Goal: Information Seeking & Learning: Learn about a topic

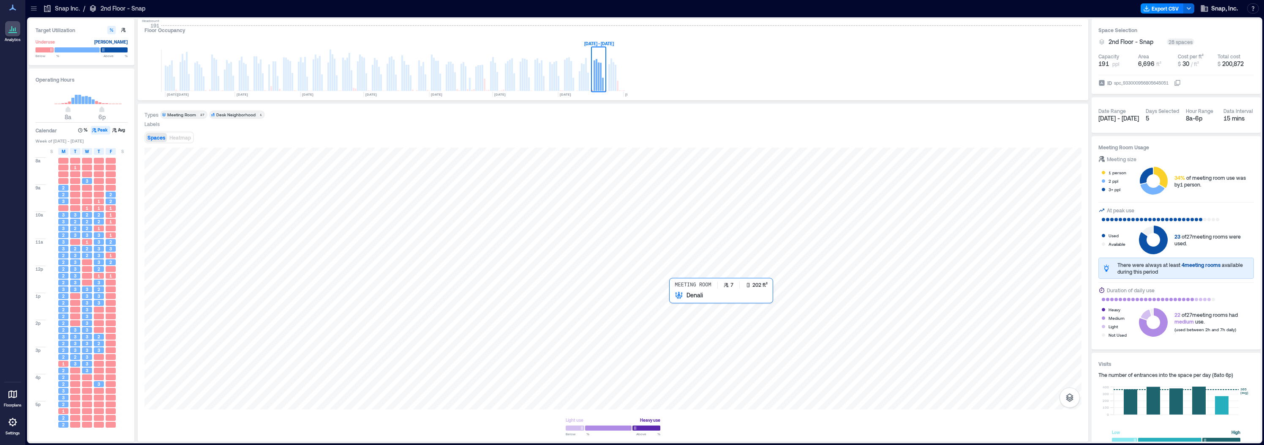
click at [682, 303] on div at bounding box center [613, 278] width 937 height 262
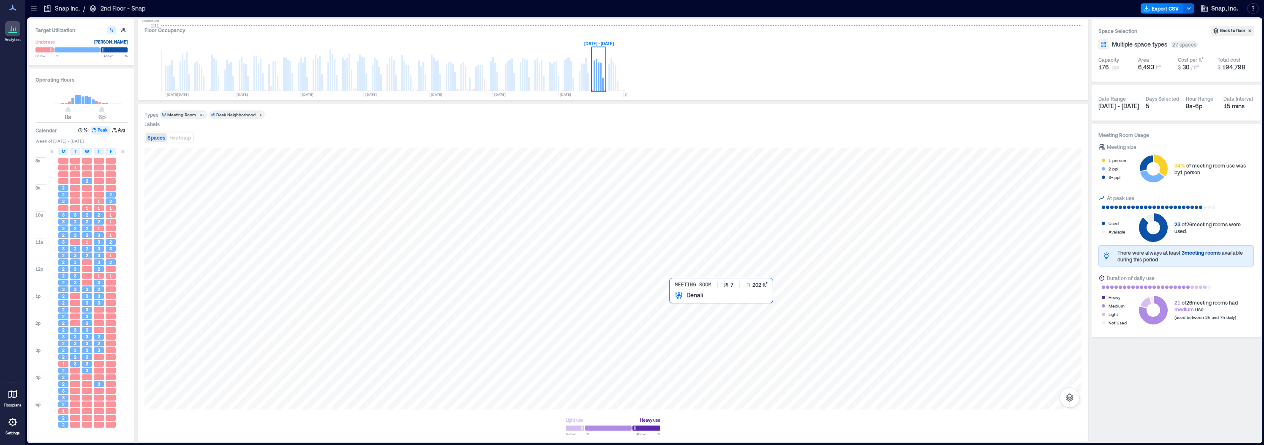
click at [681, 306] on div at bounding box center [613, 278] width 937 height 262
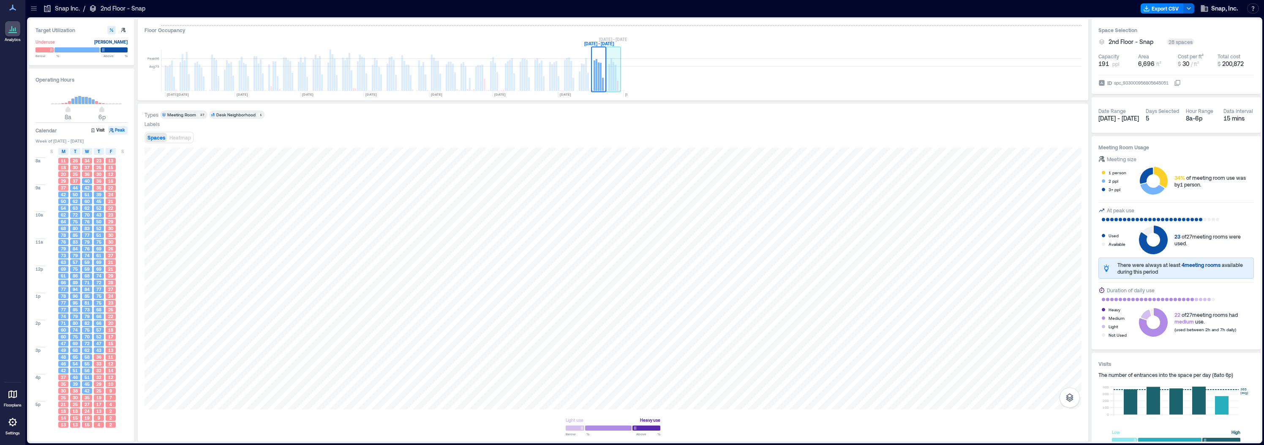
click at [615, 77] on rect at bounding box center [616, 78] width 2 height 26
click at [603, 79] on rect at bounding box center [603, 84] width 2 height 13
click at [582, 79] on rect at bounding box center [582, 76] width 2 height 27
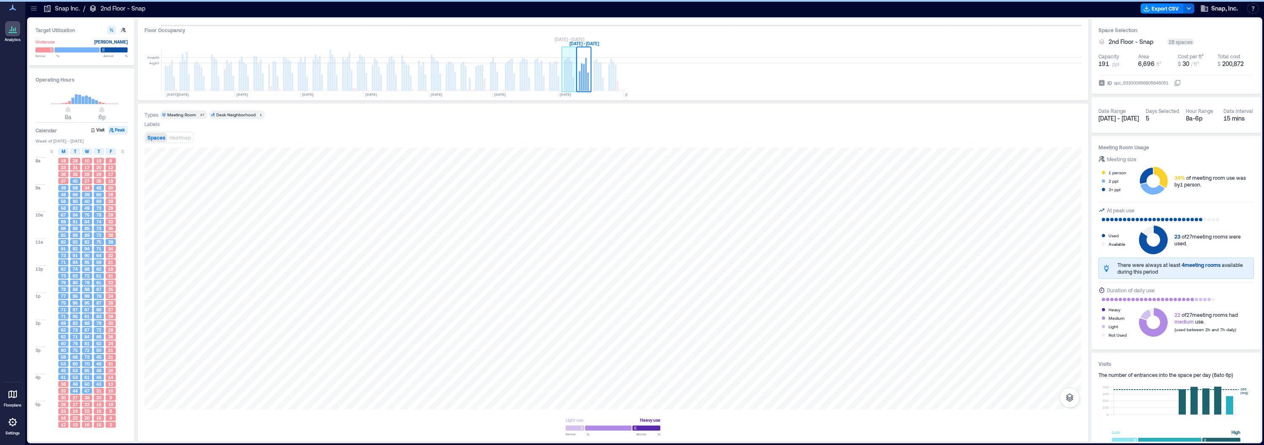
click at [570, 81] on rect at bounding box center [569, 70] width 15 height 42
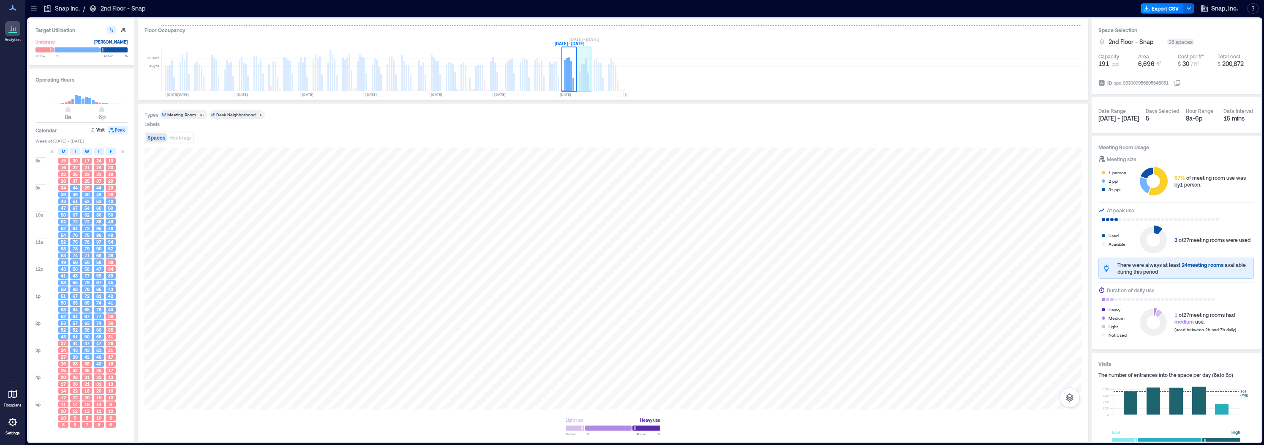
click at [585, 83] on rect at bounding box center [584, 70] width 15 height 42
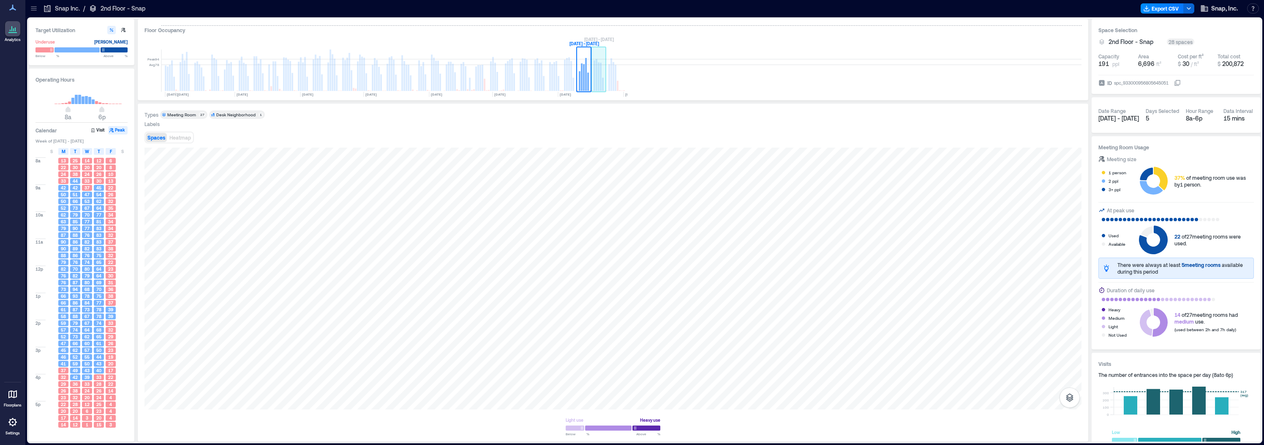
click at [599, 84] on rect at bounding box center [599, 77] width 2 height 28
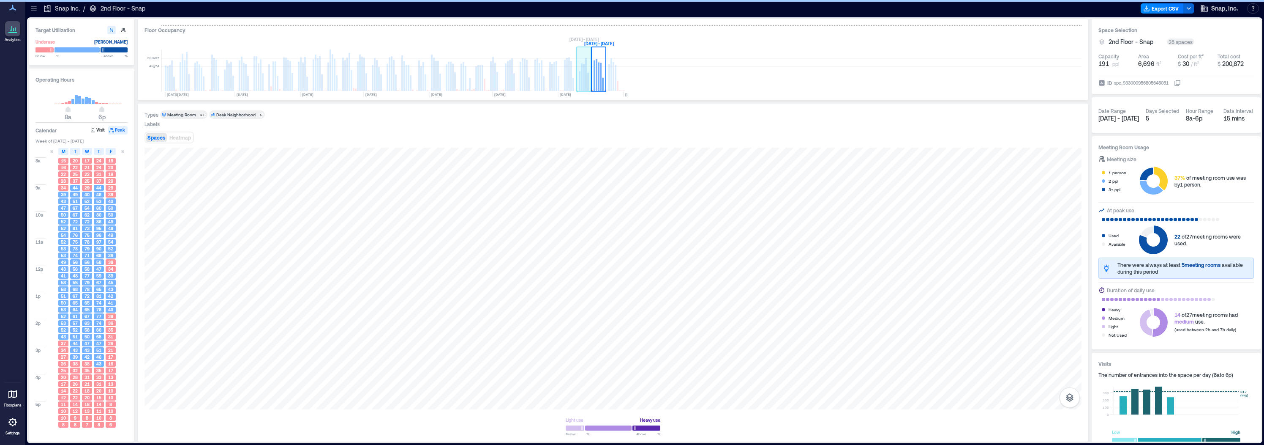
click at [584, 87] on rect at bounding box center [584, 77] width 2 height 27
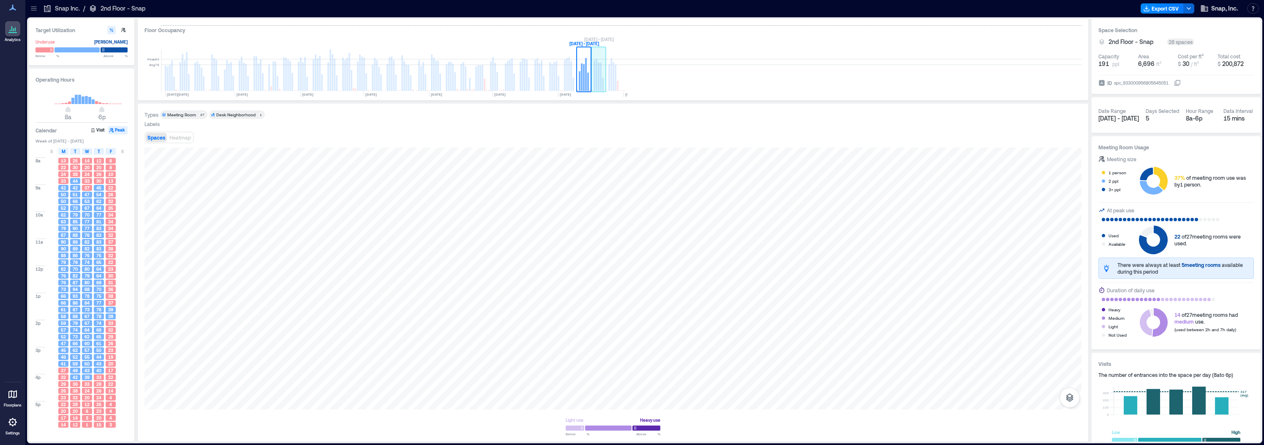
click at [599, 84] on rect at bounding box center [599, 77] width 2 height 28
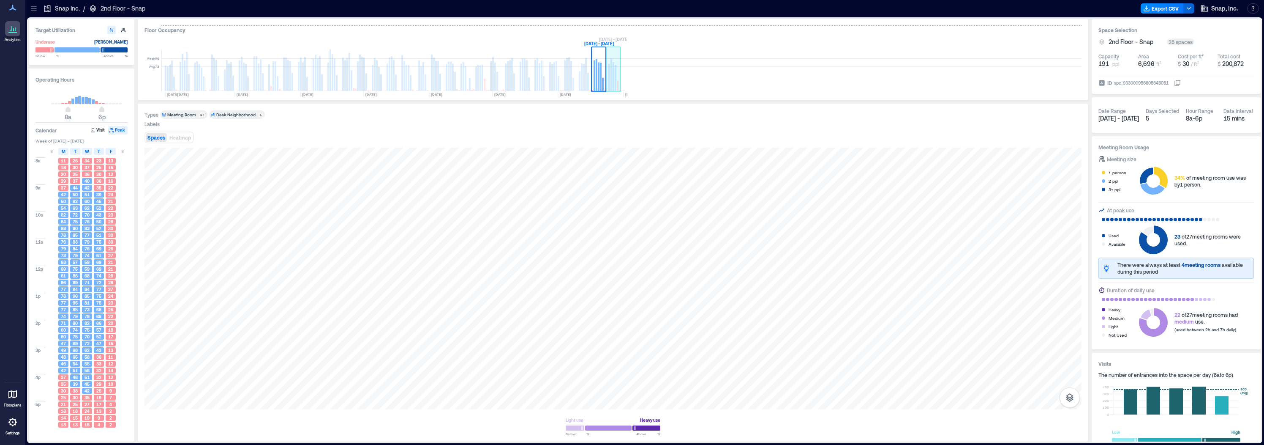
click at [611, 82] on rect at bounding box center [612, 74] width 2 height 33
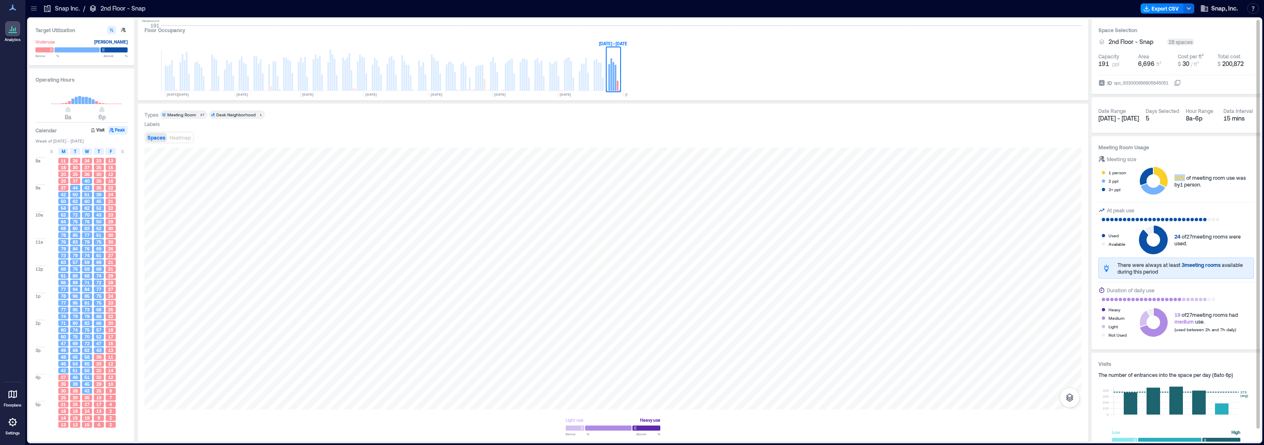
drag, startPoint x: 1185, startPoint y: 179, endPoint x: 1174, endPoint y: 176, distance: 11.4
click at [1174, 176] on div "1 person 2 ppl 3+ ppl 32% of meeting room use was by 1 person ." at bounding box center [1177, 181] width 156 height 29
click at [1203, 186] on div "32% of meeting room use was by 1 person ." at bounding box center [1214, 181] width 79 height 14
click at [96, 128] on button "Visit" at bounding box center [99, 130] width 18 height 8
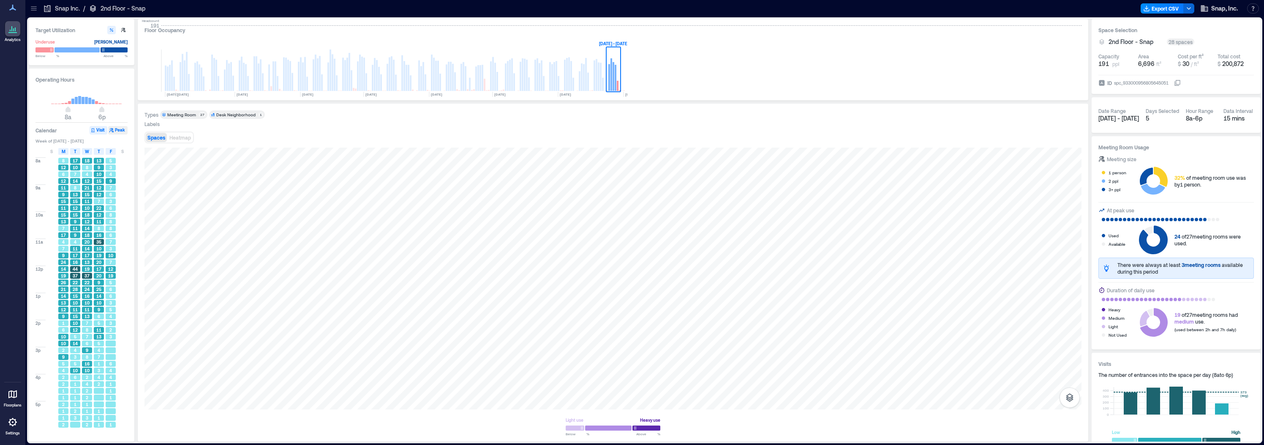
click at [113, 131] on icon "button" at bounding box center [111, 130] width 4 height 4
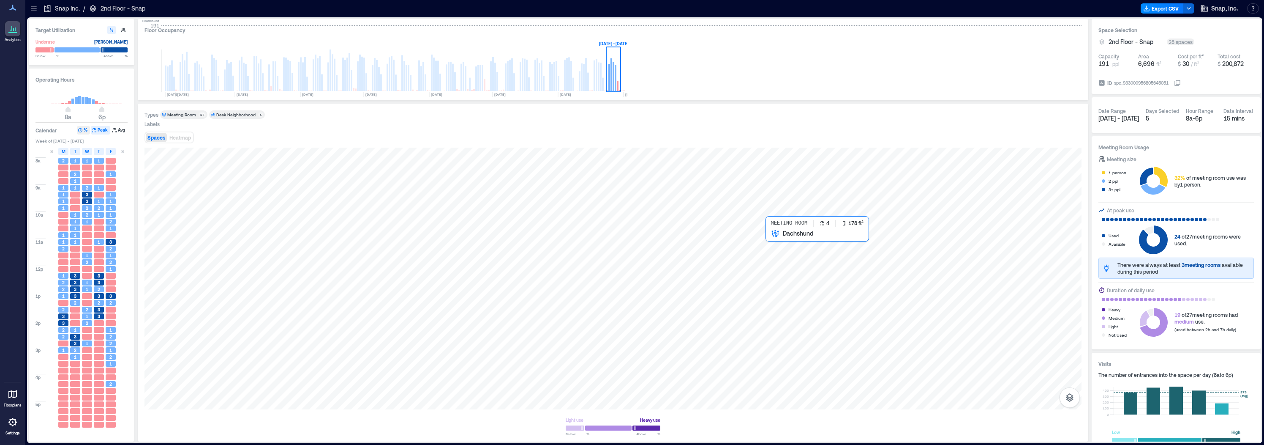
click at [775, 240] on div at bounding box center [613, 278] width 937 height 262
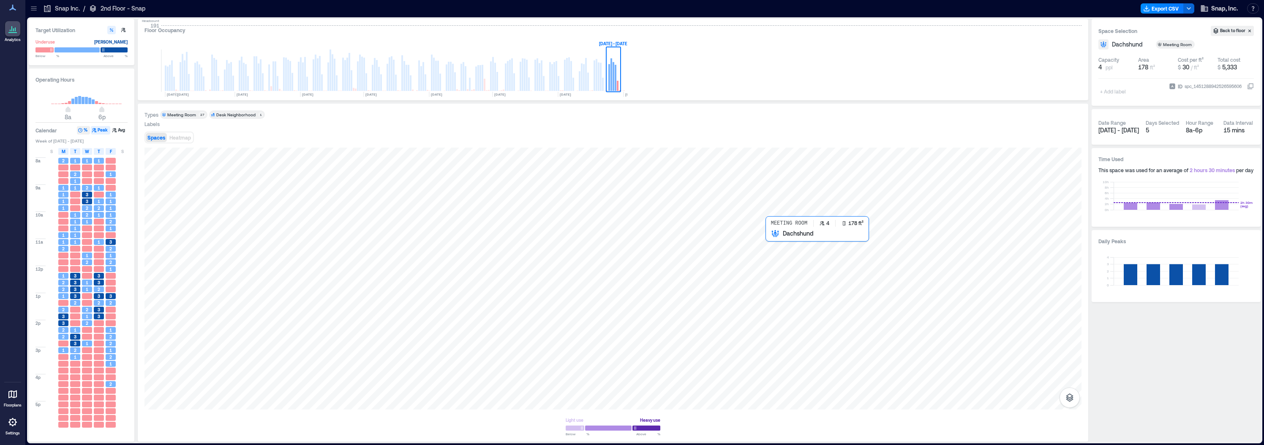
click at [778, 243] on div at bounding box center [613, 278] width 937 height 262
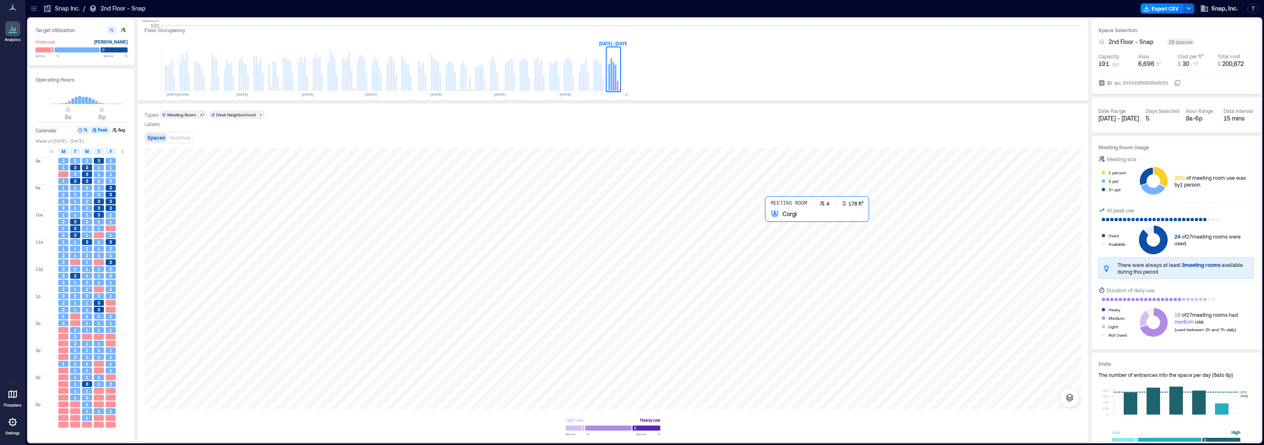
click at [774, 221] on div at bounding box center [613, 278] width 937 height 262
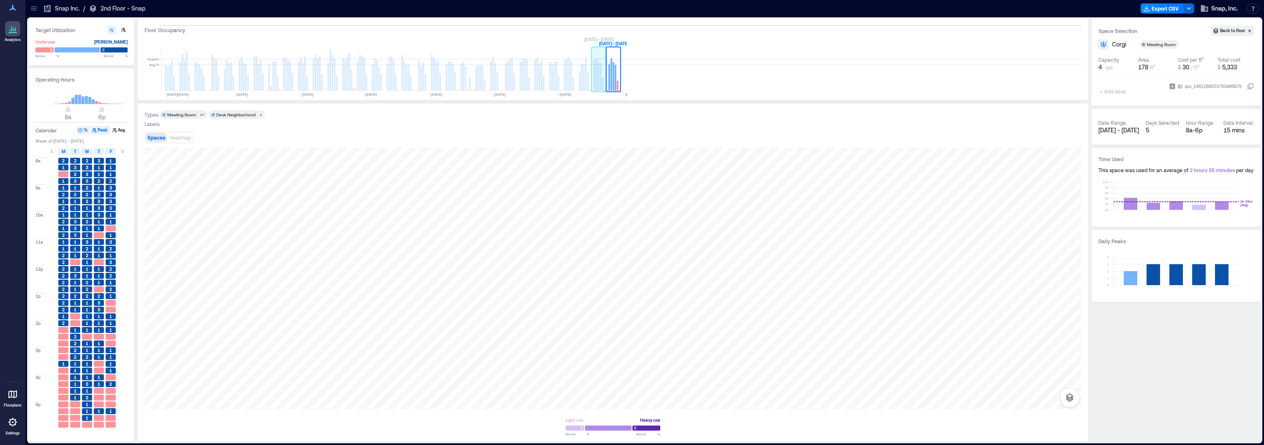
click at [602, 84] on rect at bounding box center [603, 84] width 2 height 13
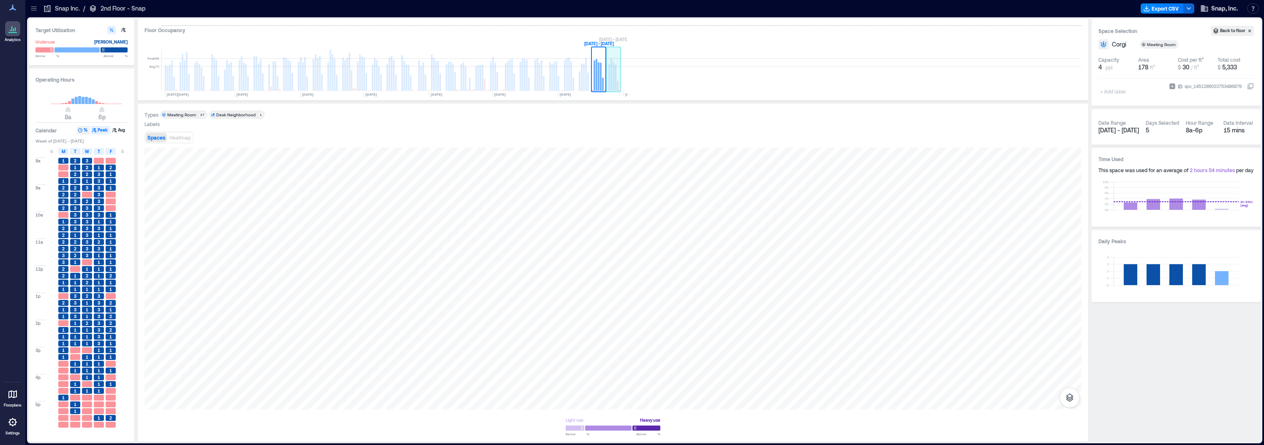
click at [612, 81] on rect at bounding box center [612, 74] width 2 height 33
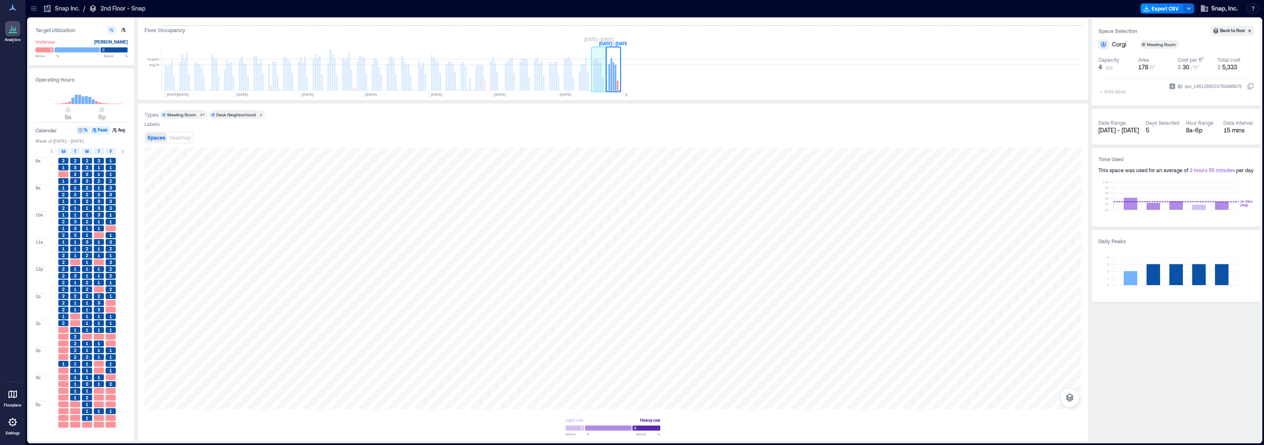
click at [597, 81] on rect at bounding box center [597, 75] width 2 height 32
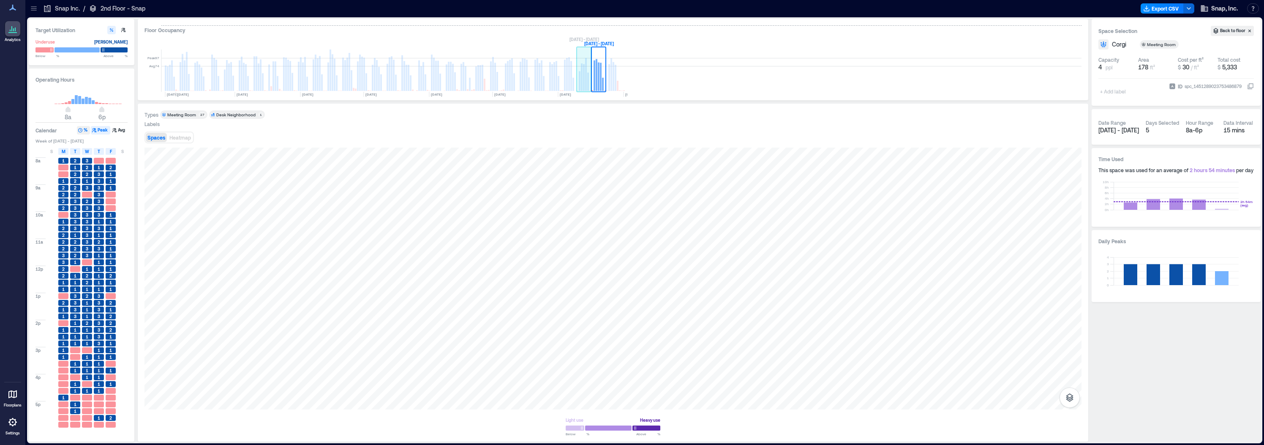
click at [584, 82] on rect at bounding box center [584, 77] width 2 height 27
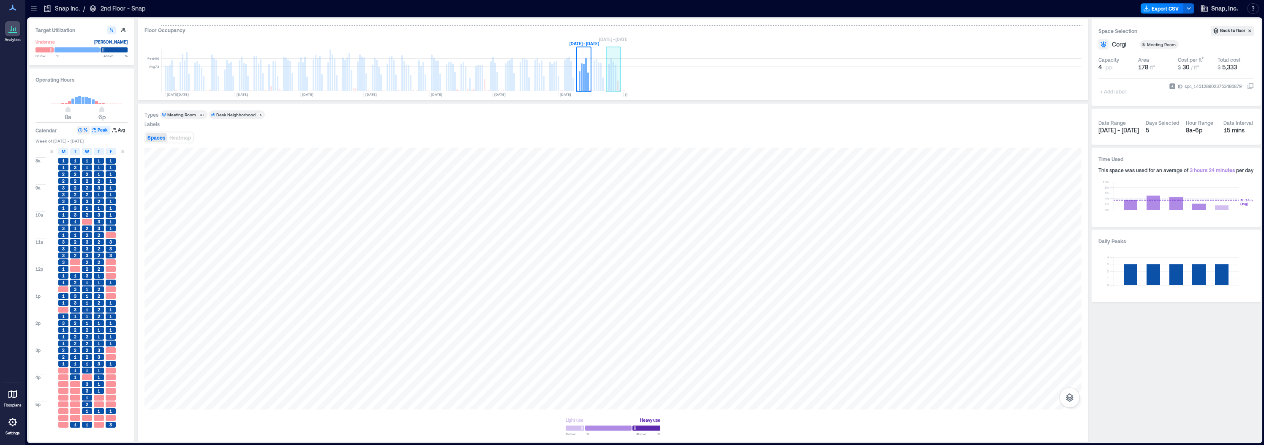
click at [610, 82] on rect at bounding box center [610, 77] width 2 height 27
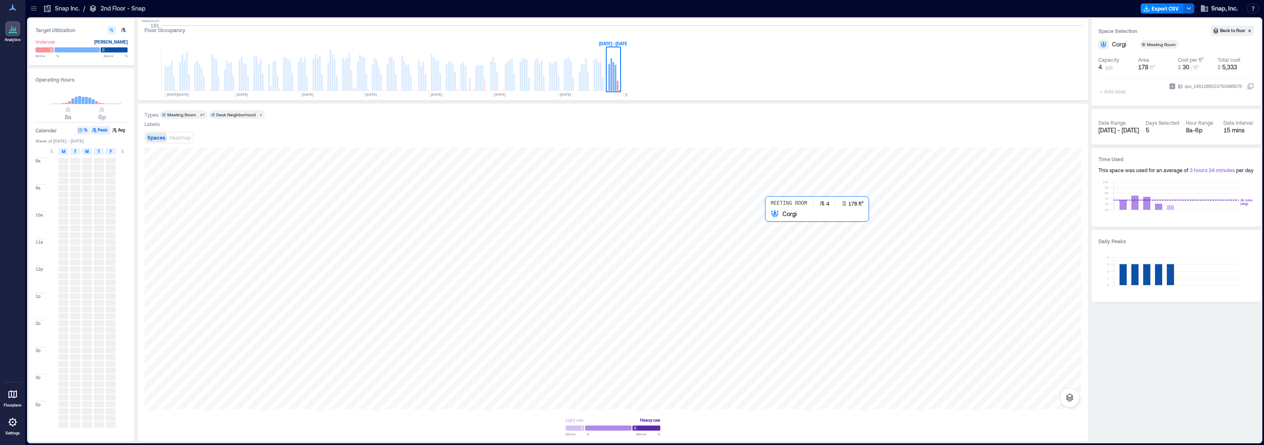
click at [780, 227] on div at bounding box center [613, 278] width 937 height 262
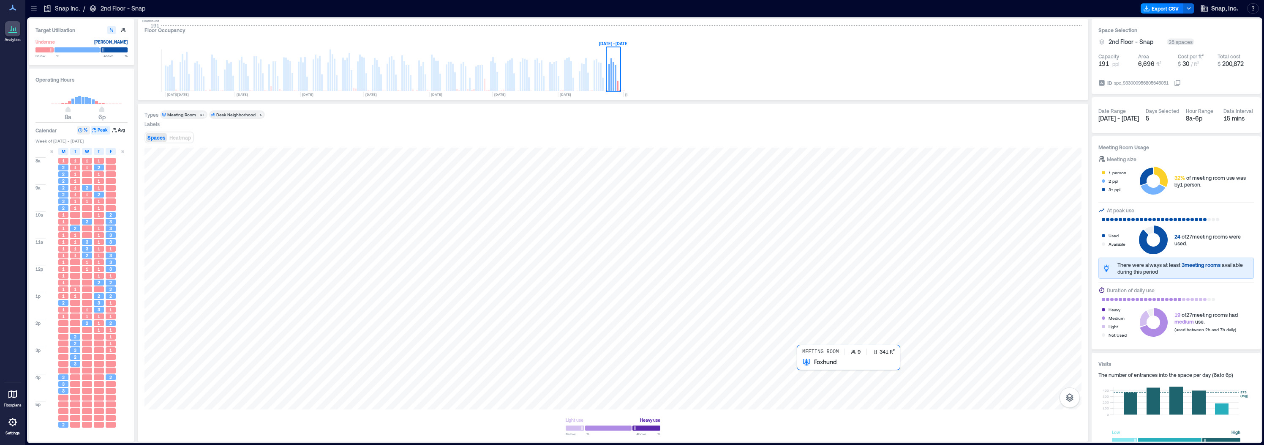
click at [801, 379] on div at bounding box center [613, 278] width 937 height 262
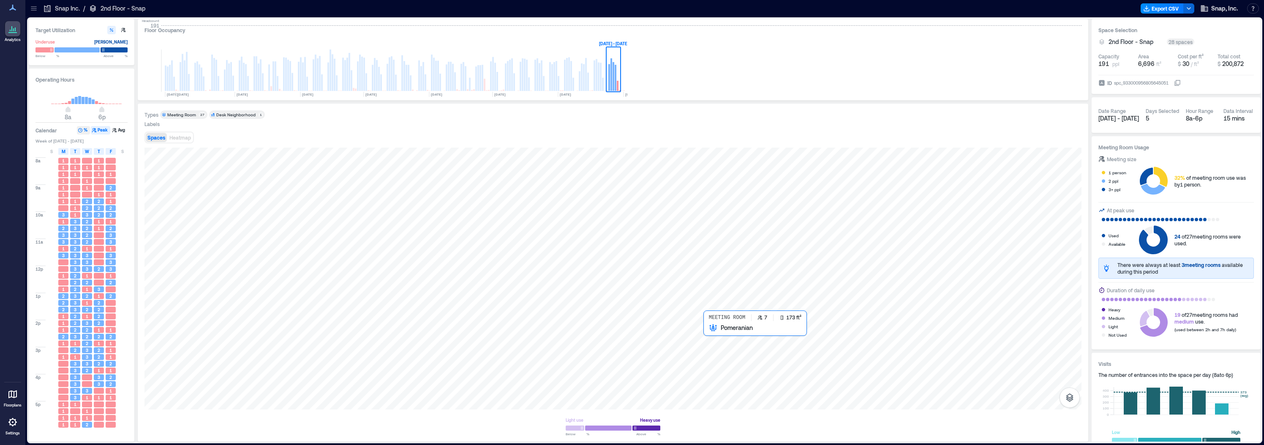
click at [707, 336] on div at bounding box center [613, 278] width 937 height 262
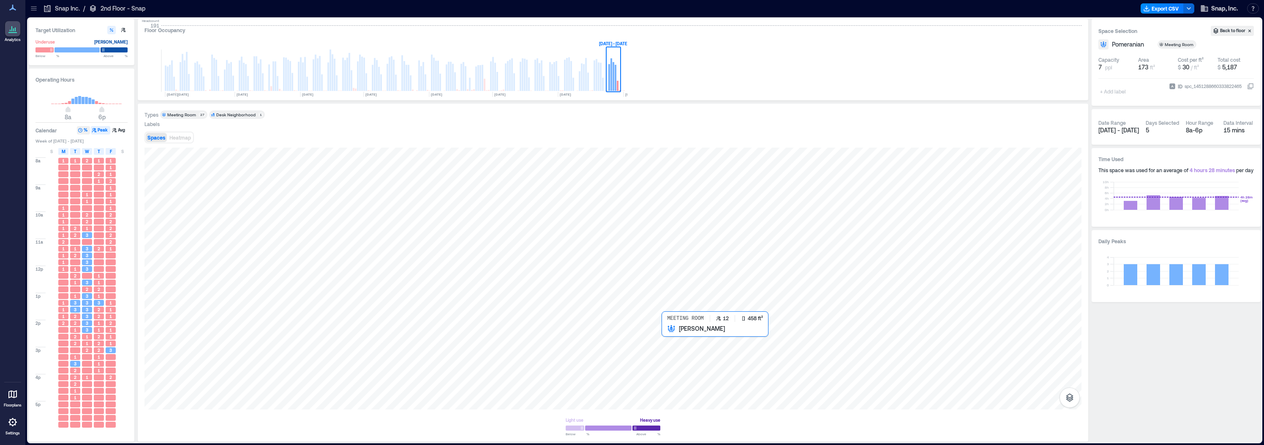
click at [675, 347] on div at bounding box center [613, 278] width 937 height 262
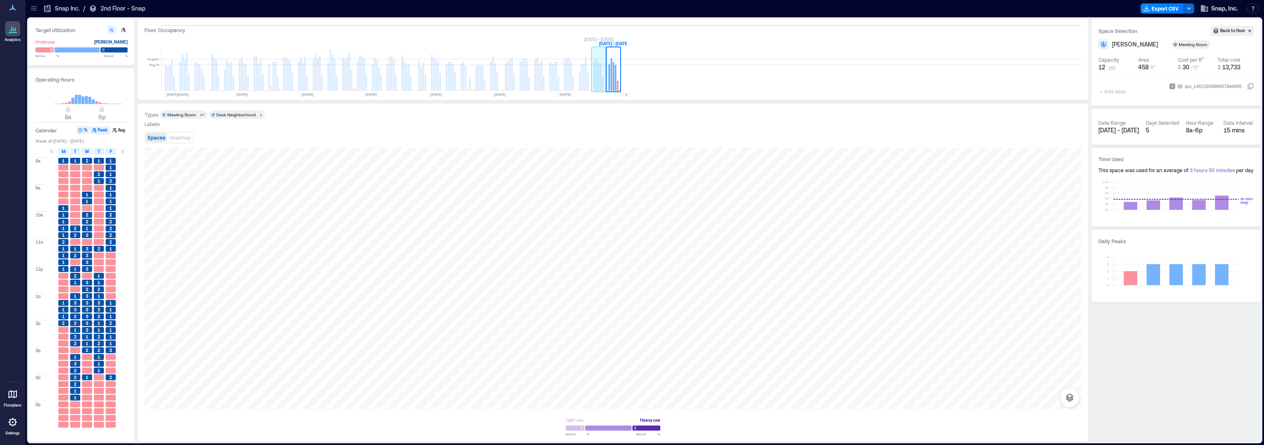
click at [593, 80] on rect at bounding box center [599, 70] width 15 height 42
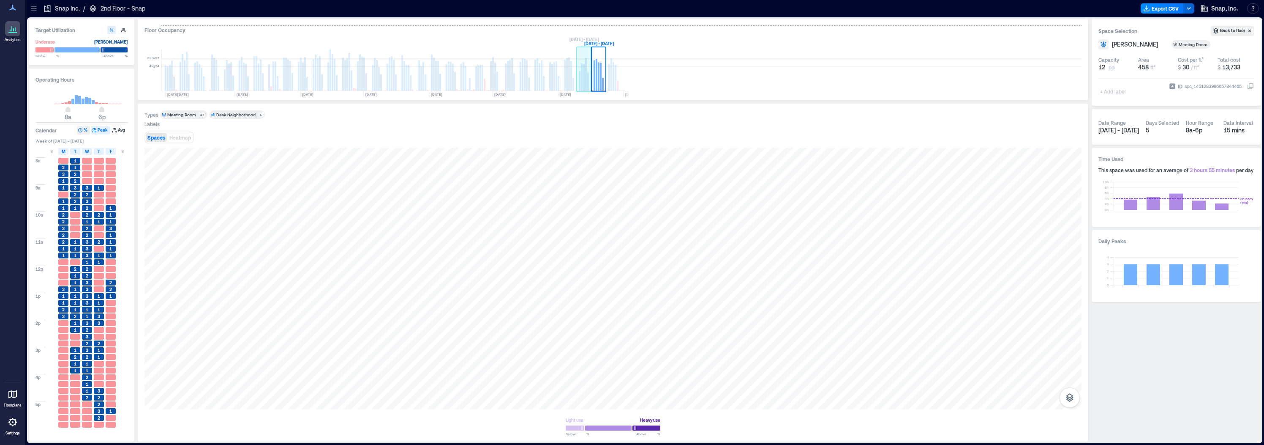
click at [584, 81] on rect at bounding box center [584, 77] width 2 height 27
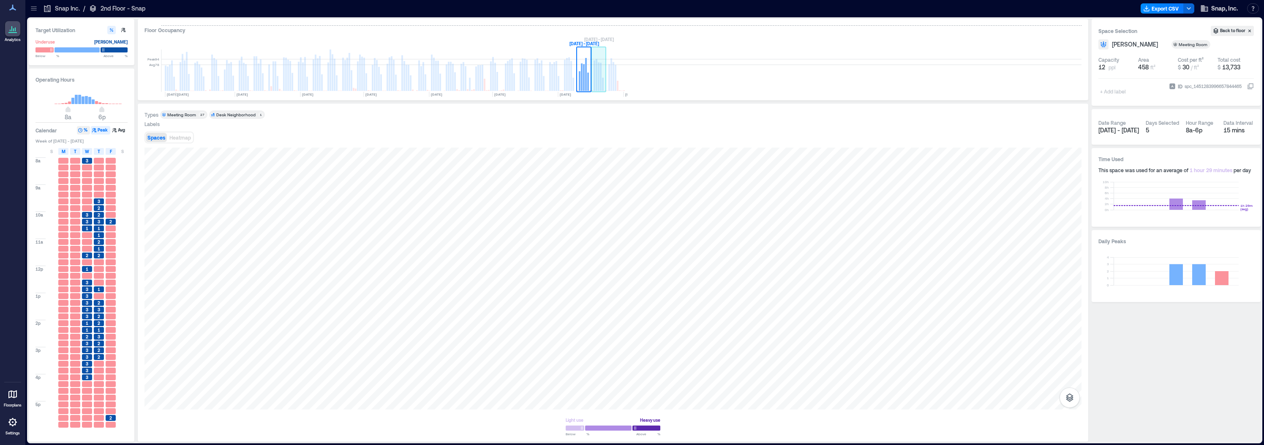
click at [602, 81] on rect at bounding box center [599, 70] width 15 height 42
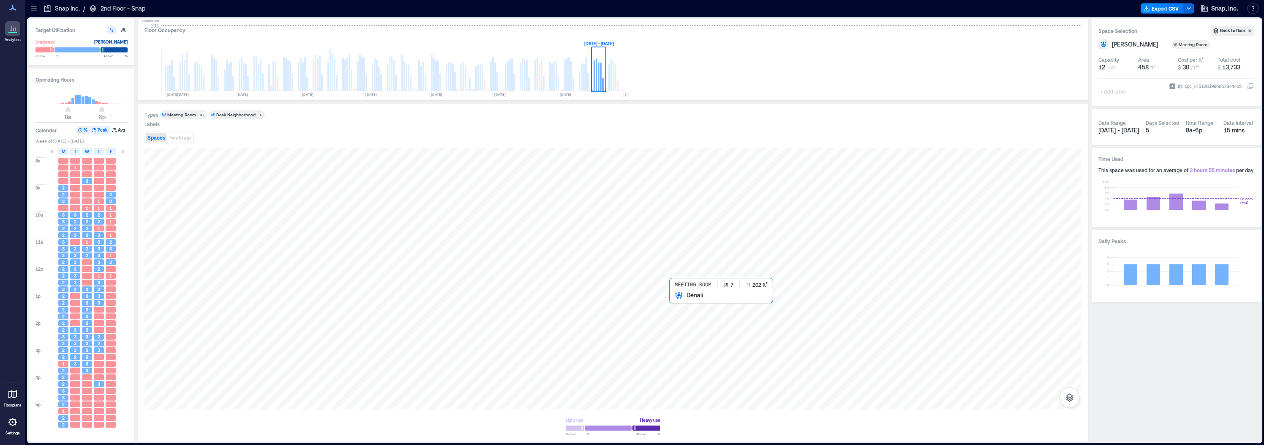
click at [685, 311] on div at bounding box center [613, 278] width 937 height 262
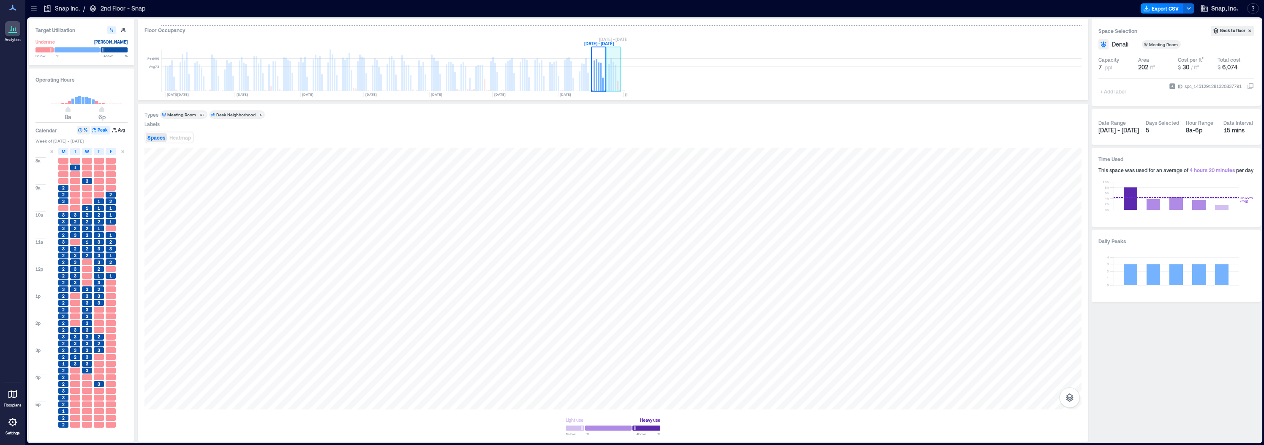
click at [609, 80] on rect at bounding box center [610, 77] width 2 height 27
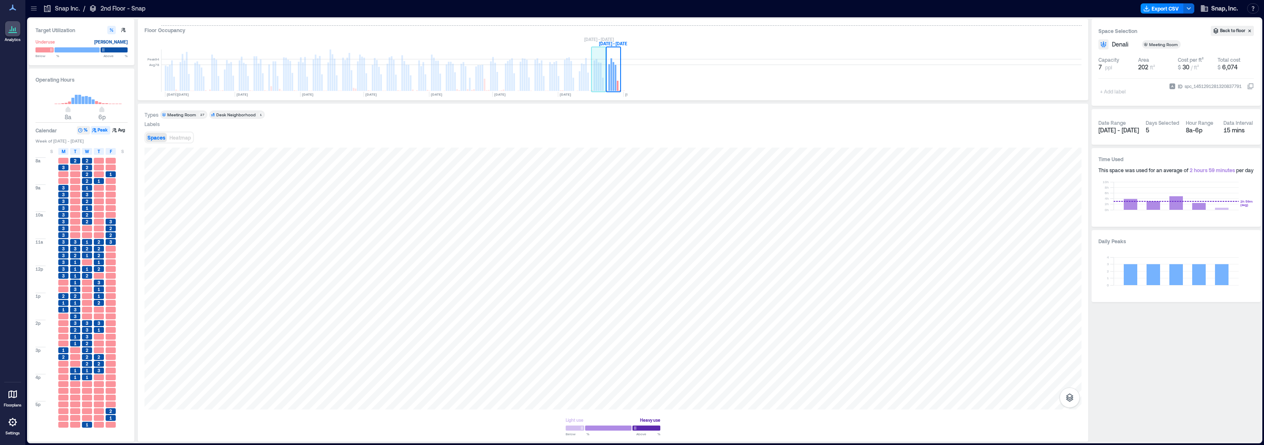
click at [598, 84] on rect at bounding box center [599, 70] width 15 height 42
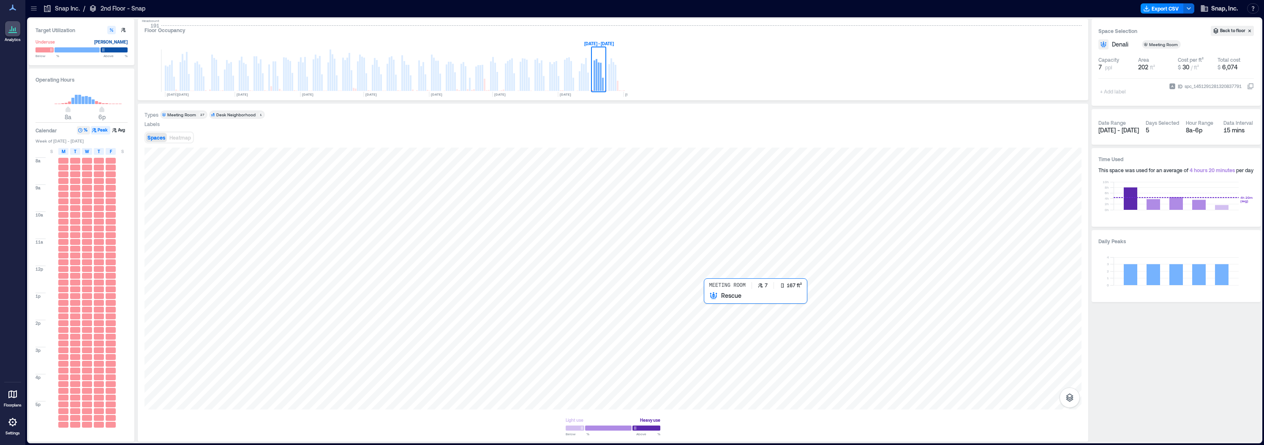
click at [710, 305] on div at bounding box center [613, 278] width 937 height 262
click at [711, 304] on div at bounding box center [613, 278] width 937 height 262
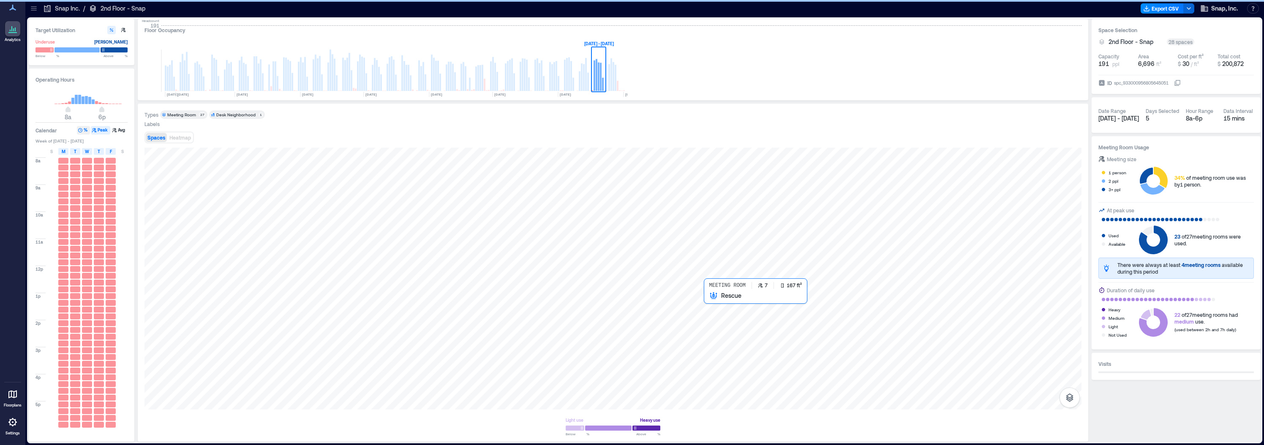
click at [713, 307] on div at bounding box center [613, 278] width 937 height 262
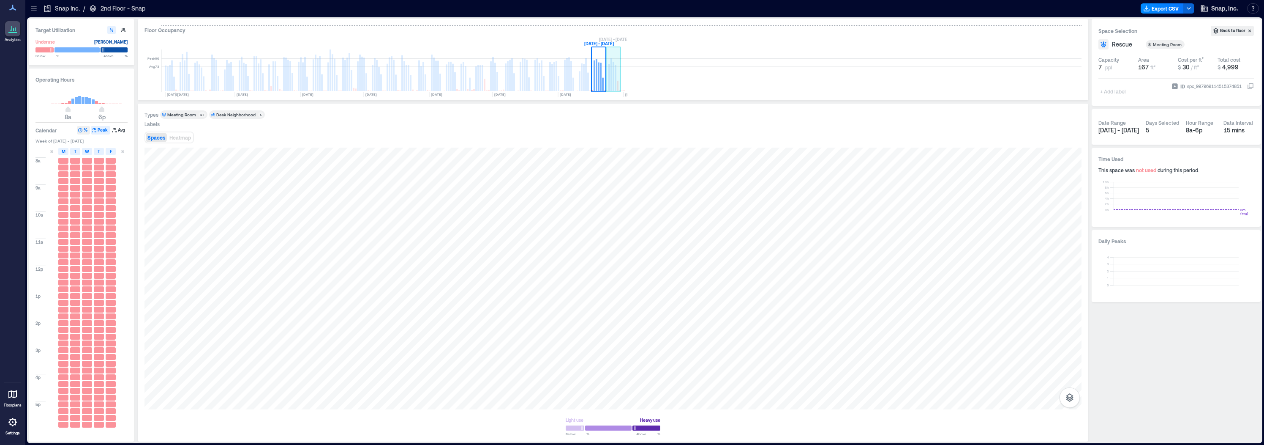
click at [610, 77] on rect at bounding box center [613, 70] width 15 height 42
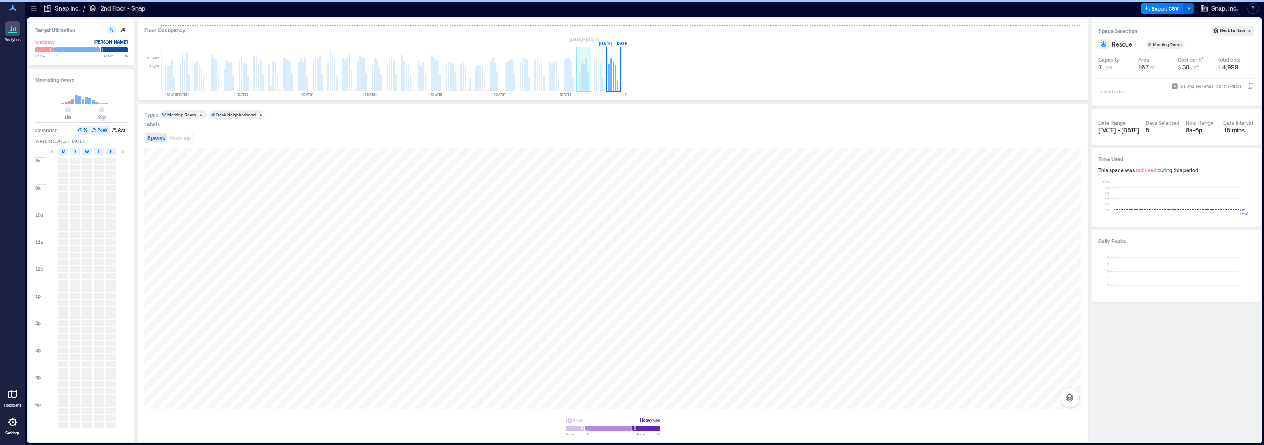
click at [586, 82] on rect at bounding box center [586, 74] width 2 height 33
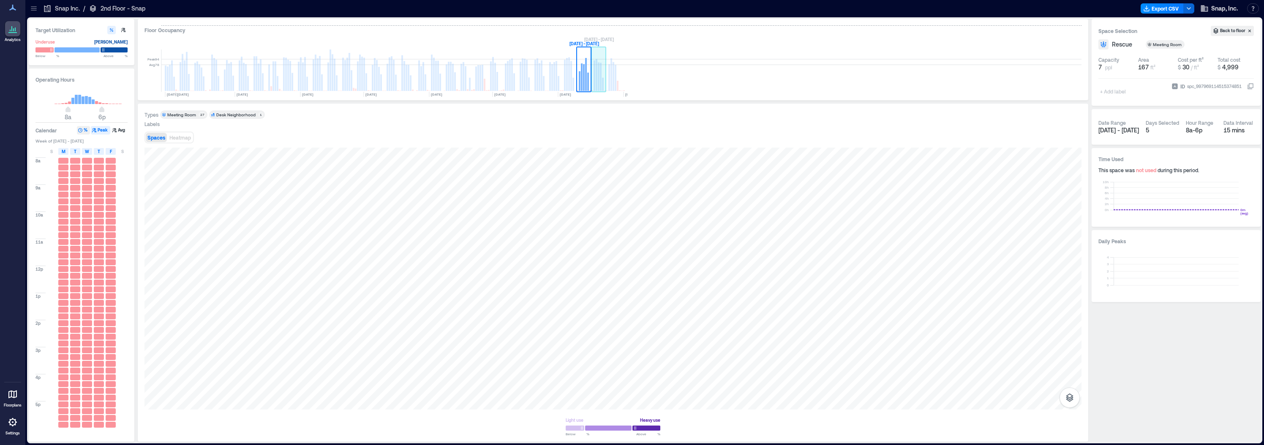
click at [601, 86] on rect at bounding box center [601, 77] width 2 height 28
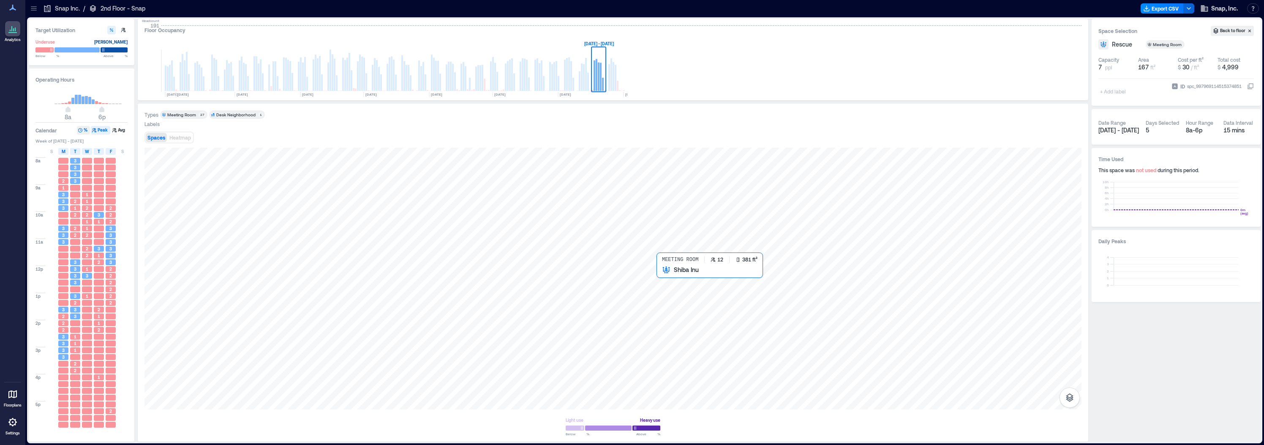
click at [676, 287] on div at bounding box center [613, 278] width 937 height 262
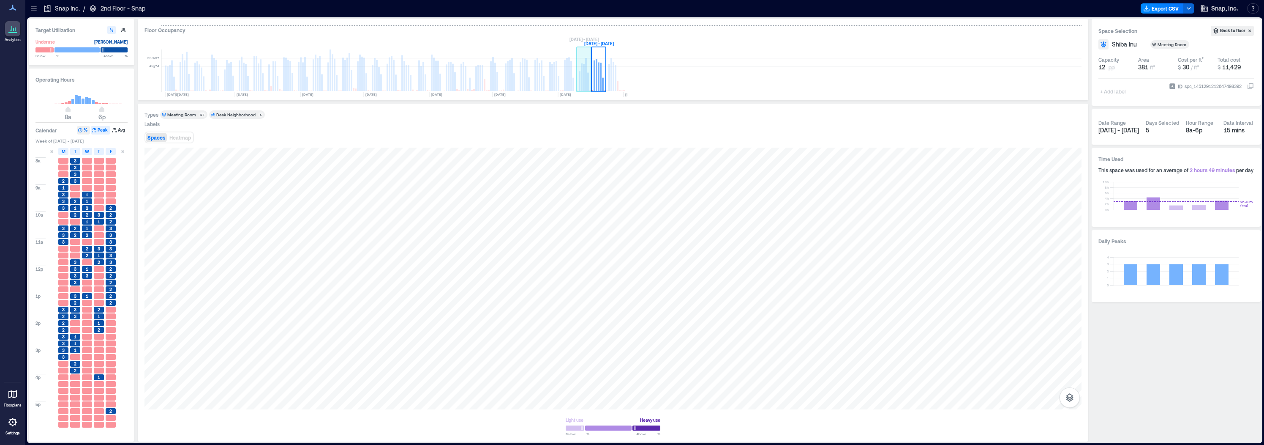
click at [584, 82] on rect at bounding box center [584, 77] width 2 height 27
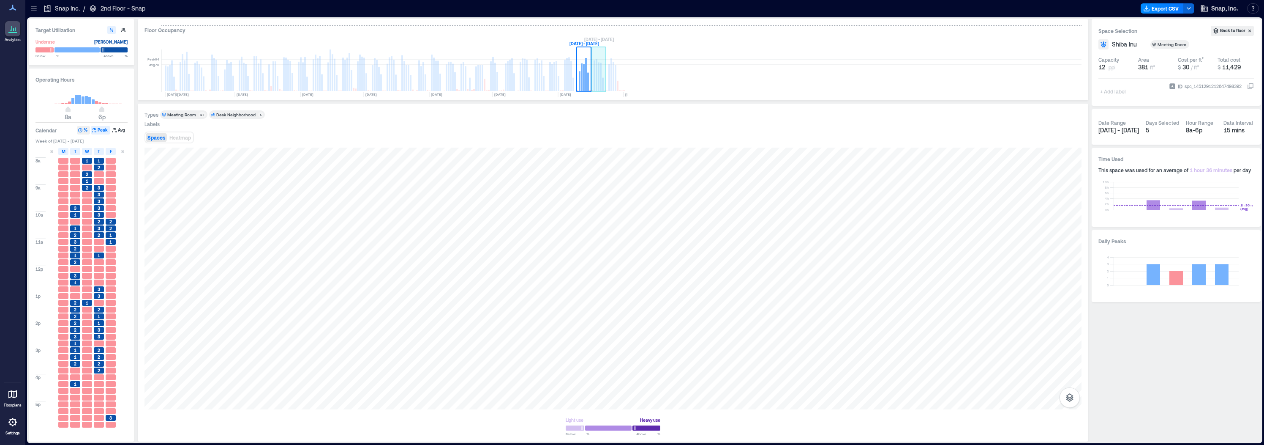
click at [602, 87] on rect at bounding box center [603, 84] width 2 height 13
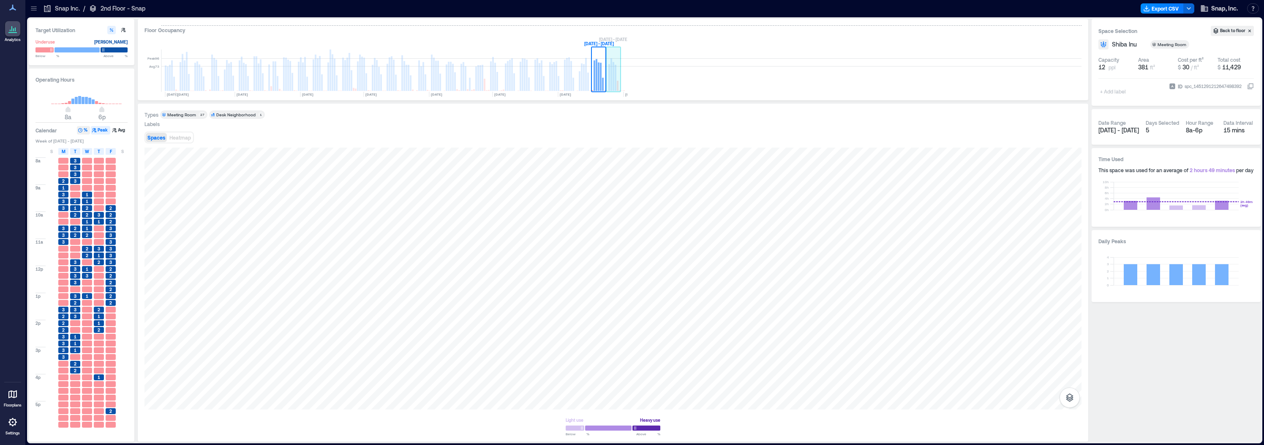
click at [612, 85] on rect at bounding box center [612, 74] width 2 height 33
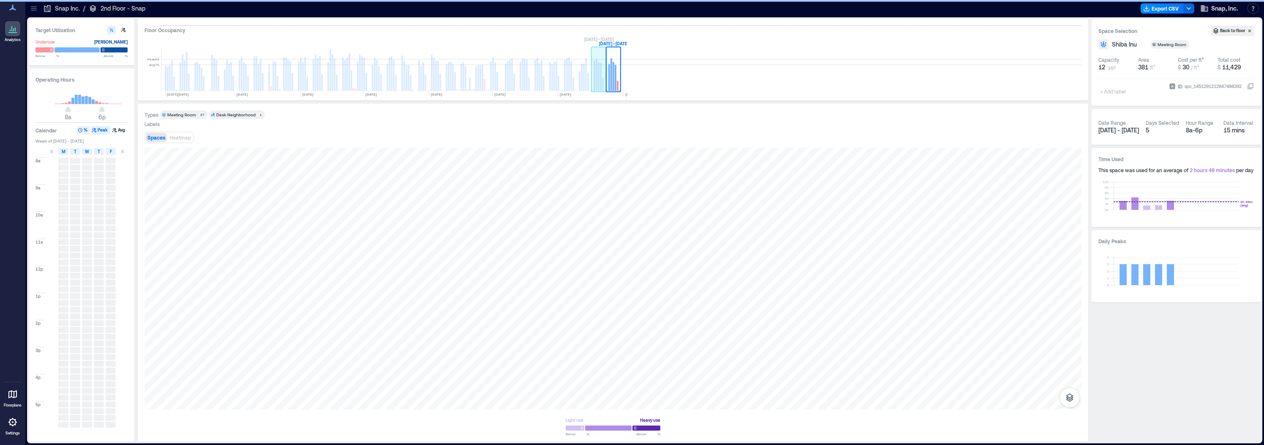
click at [600, 85] on rect at bounding box center [599, 70] width 15 height 42
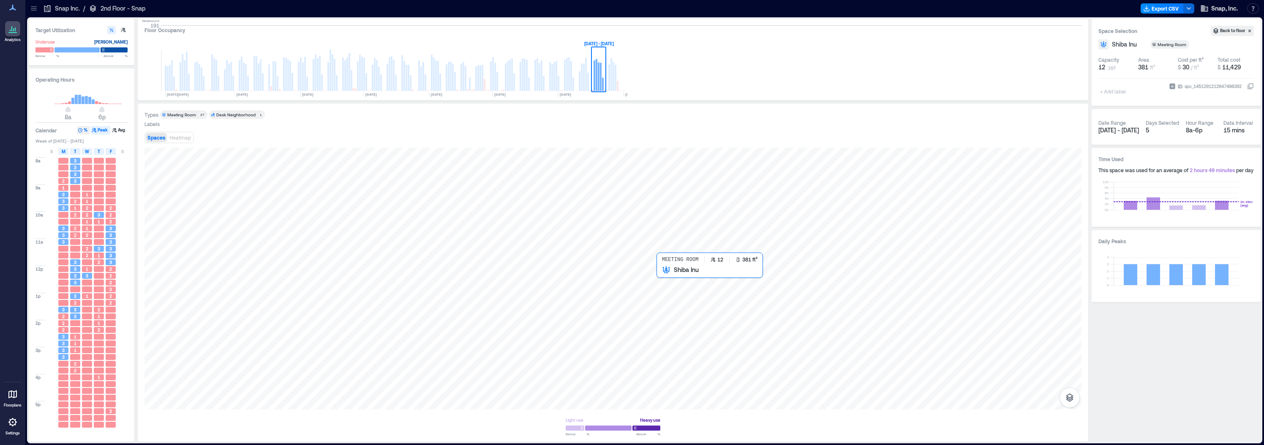
click at [669, 287] on div at bounding box center [613, 278] width 937 height 262
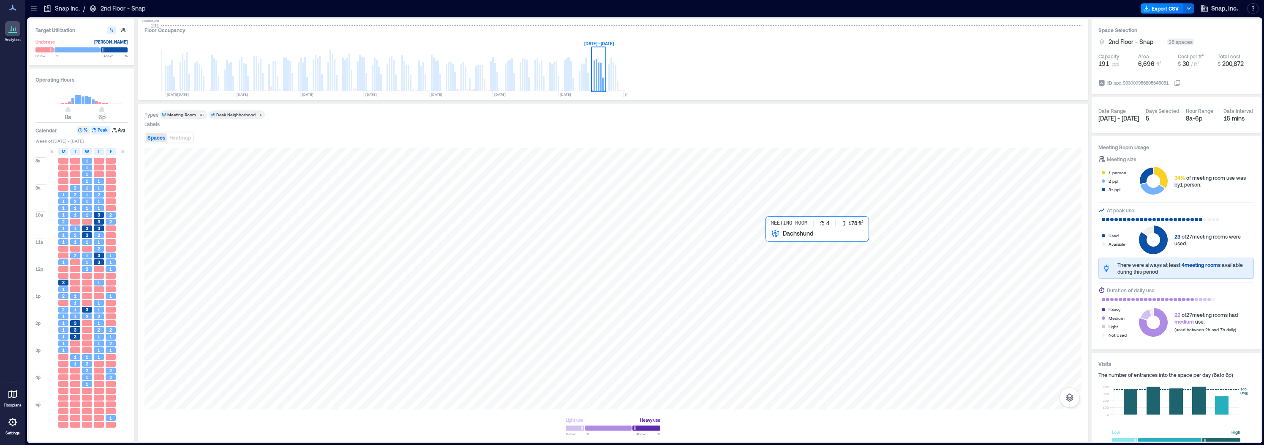
click at [775, 245] on div at bounding box center [613, 278] width 937 height 262
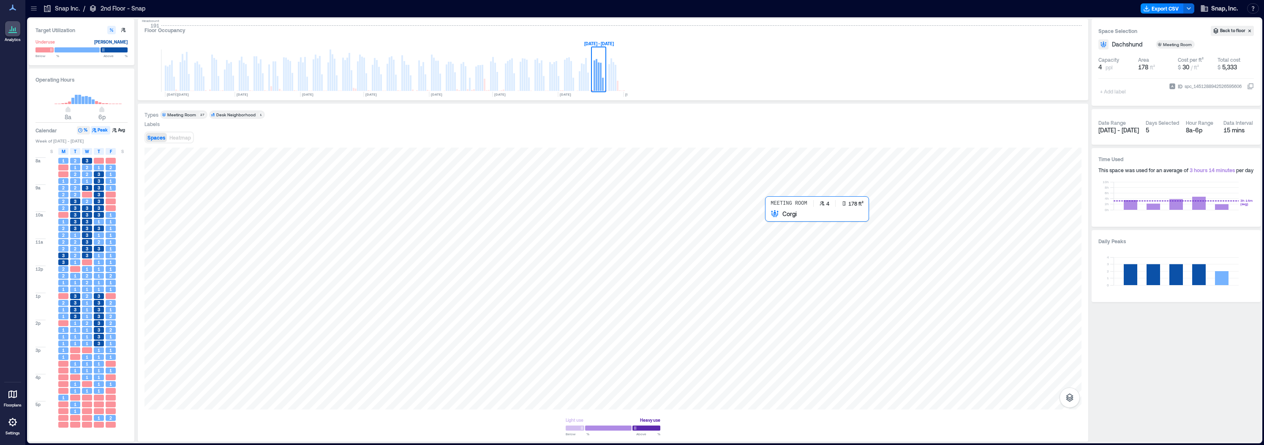
click at [770, 224] on div at bounding box center [613, 278] width 937 height 262
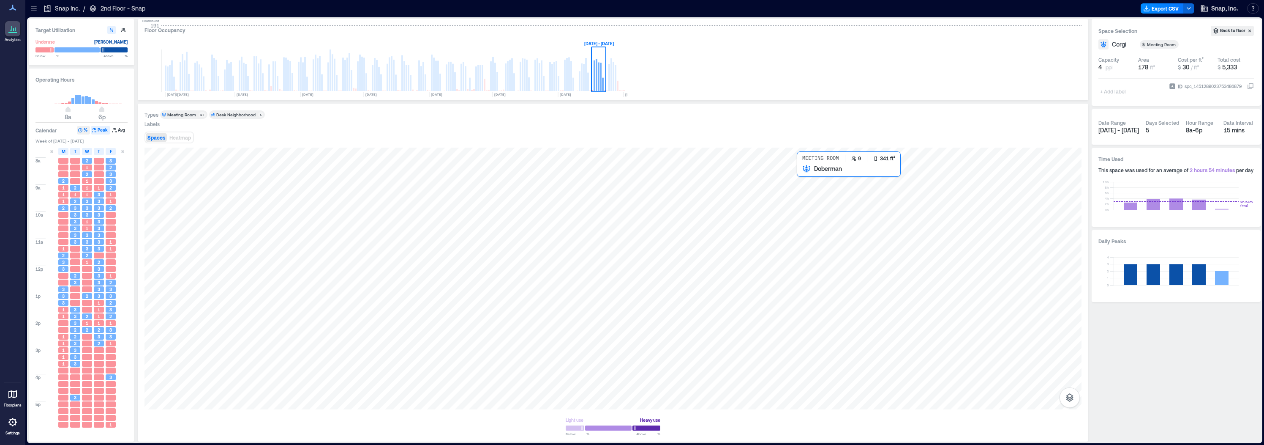
click at [803, 186] on div at bounding box center [613, 278] width 937 height 262
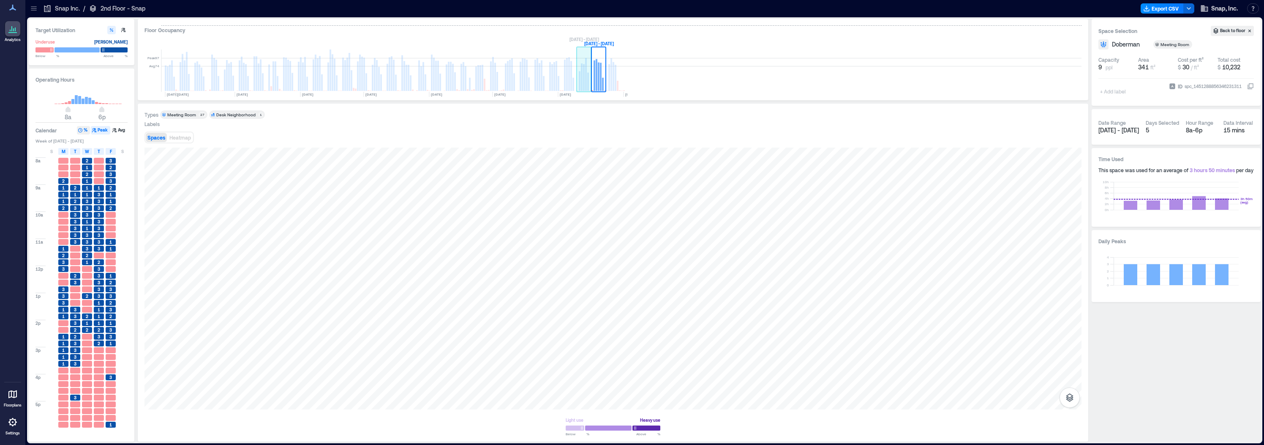
click at [586, 82] on rect at bounding box center [586, 74] width 2 height 33
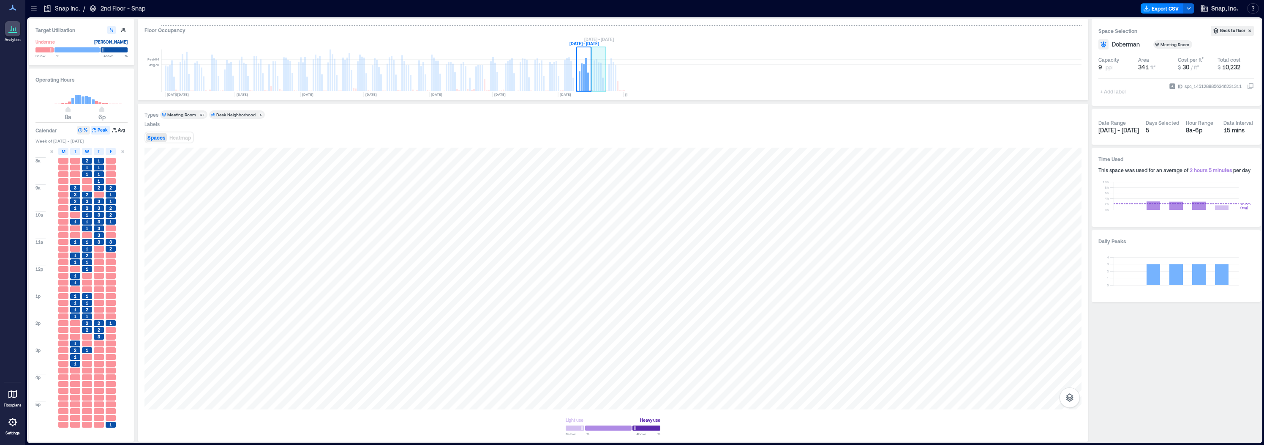
click at [596, 83] on rect at bounding box center [597, 75] width 2 height 32
